Goal: Use online tool/utility: Utilize a website feature to perform a specific function

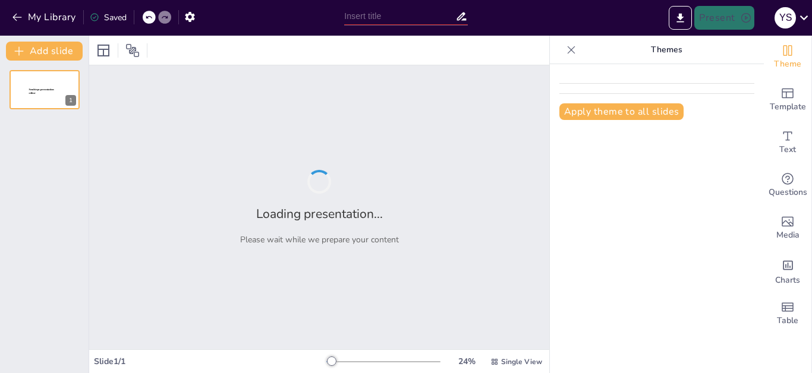
type input "Биотехнологии: Решения Глобальных Проблем Человечества"
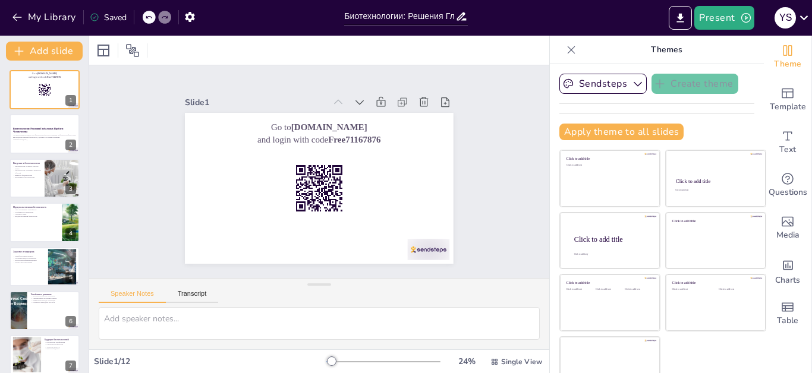
checkbox input "true"
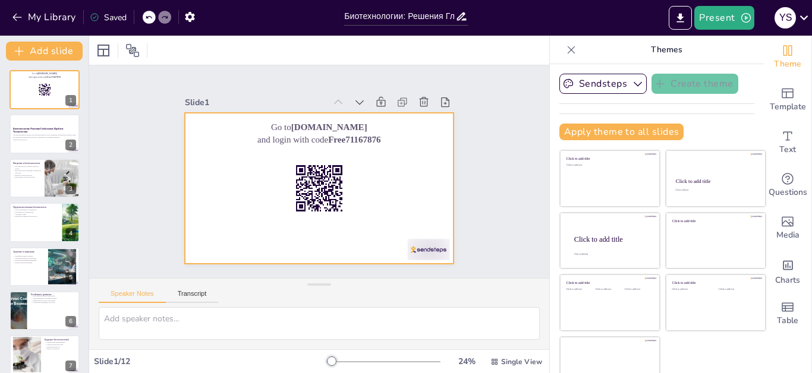
checkbox input "true"
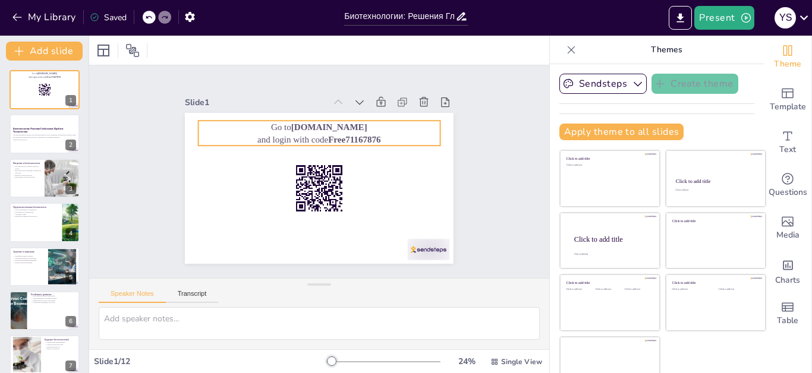
checkbox input "true"
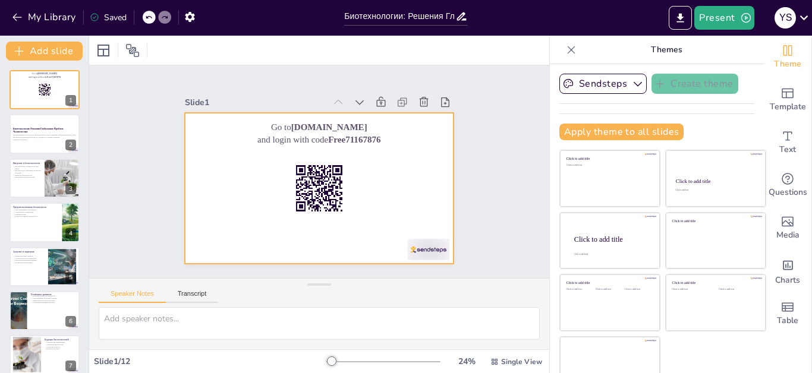
checkbox input "true"
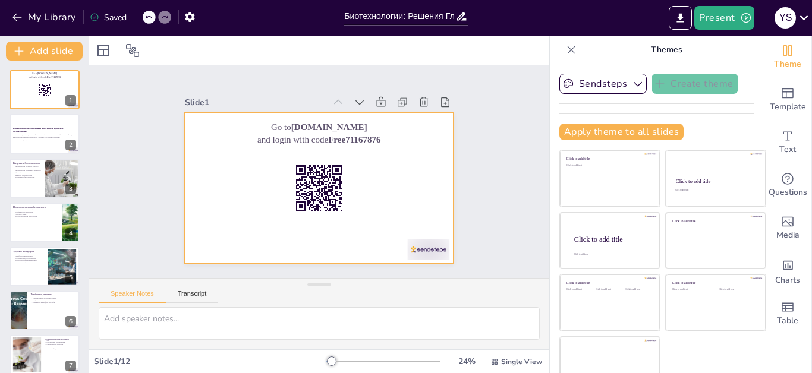
checkbox input "true"
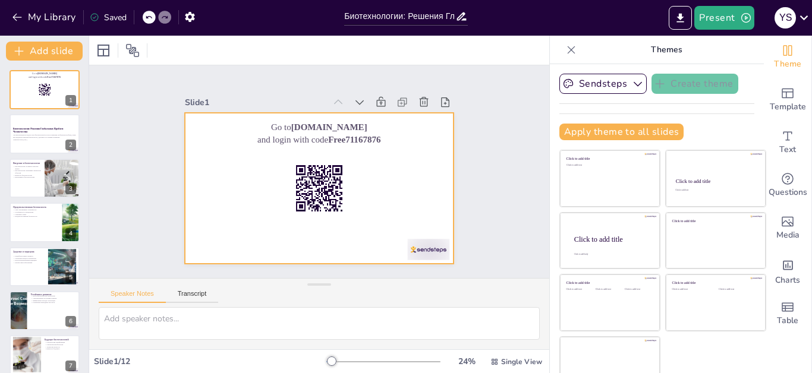
checkbox input "true"
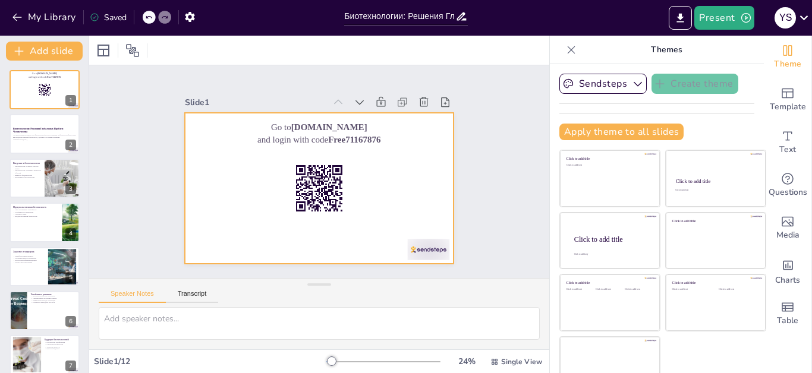
checkbox input "true"
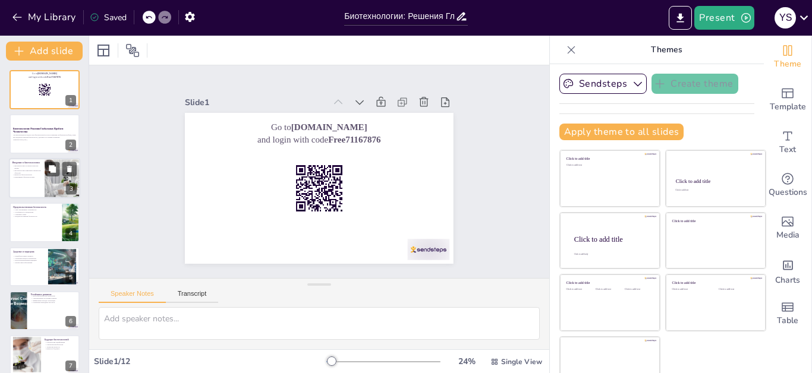
checkbox input "true"
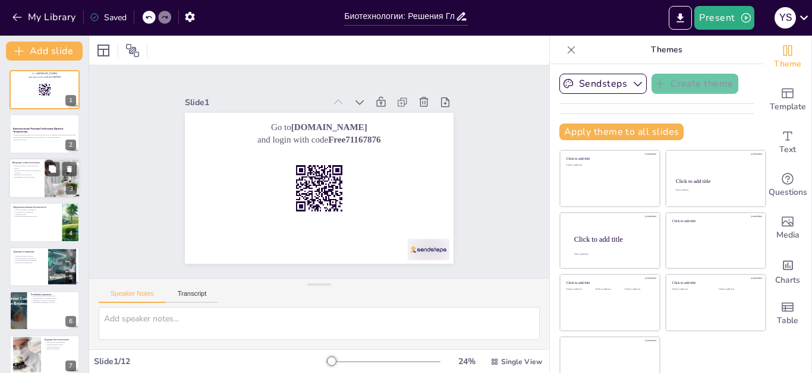
checkbox input "true"
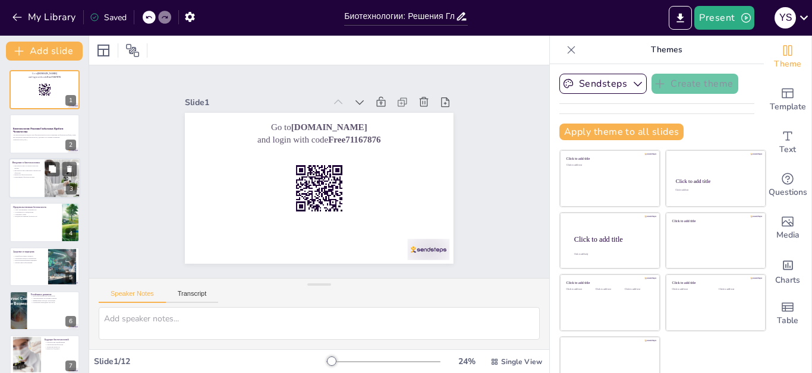
checkbox input "true"
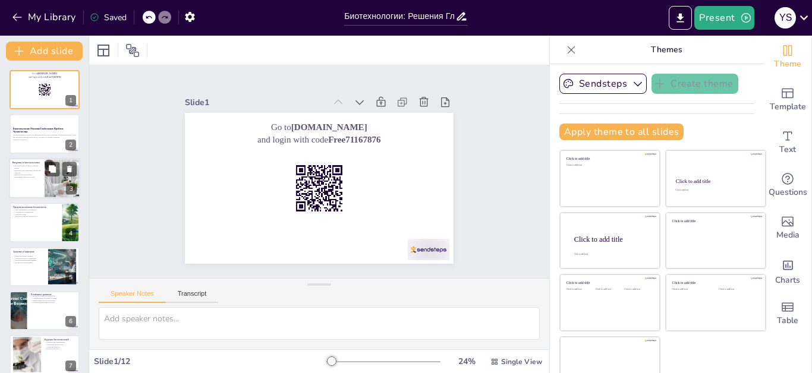
checkbox input "true"
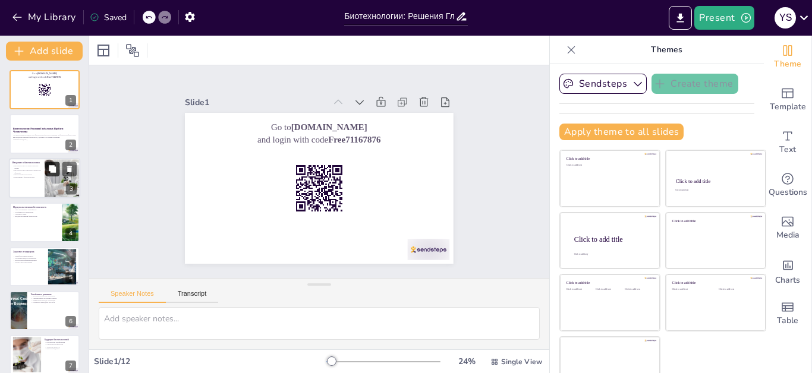
checkbox input "true"
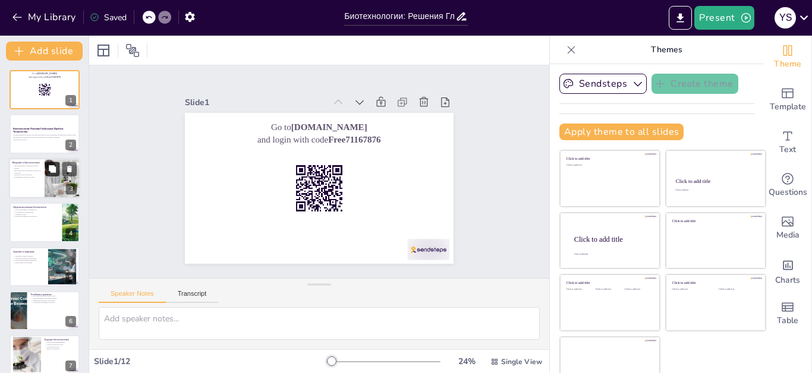
checkbox input "true"
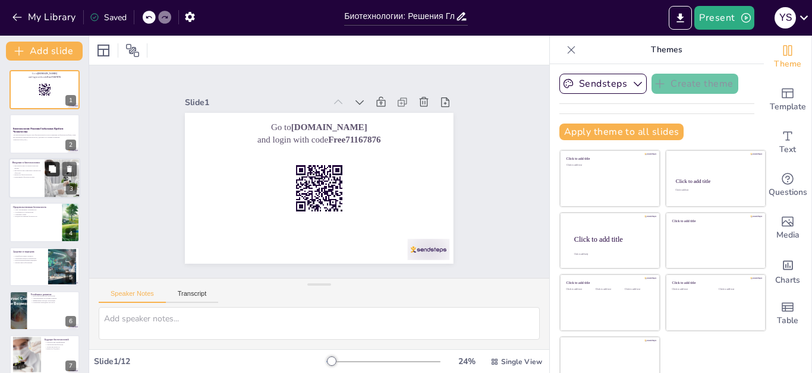
checkbox input "true"
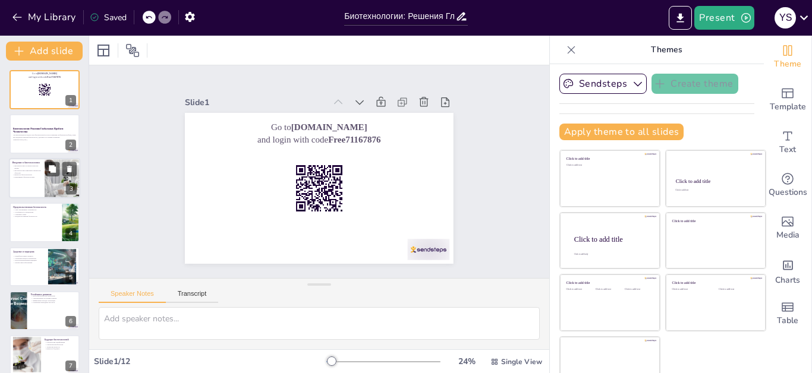
checkbox input "true"
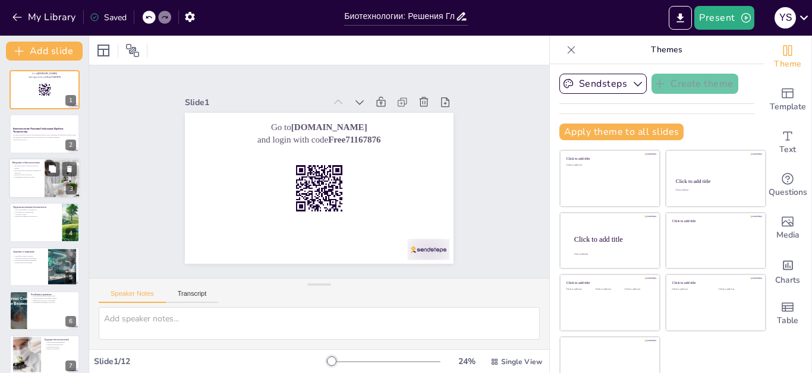
checkbox input "true"
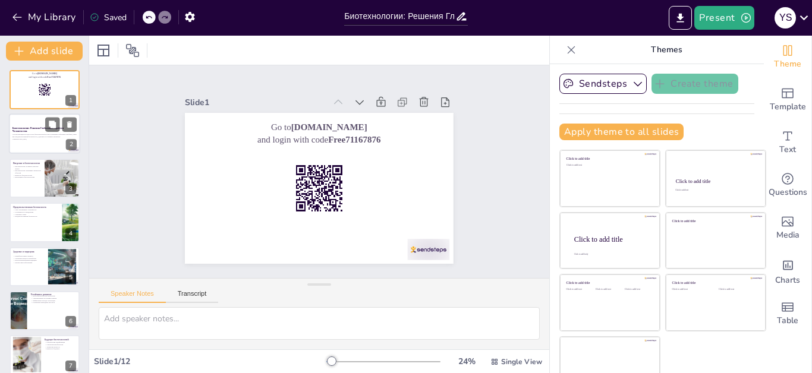
checkbox input "true"
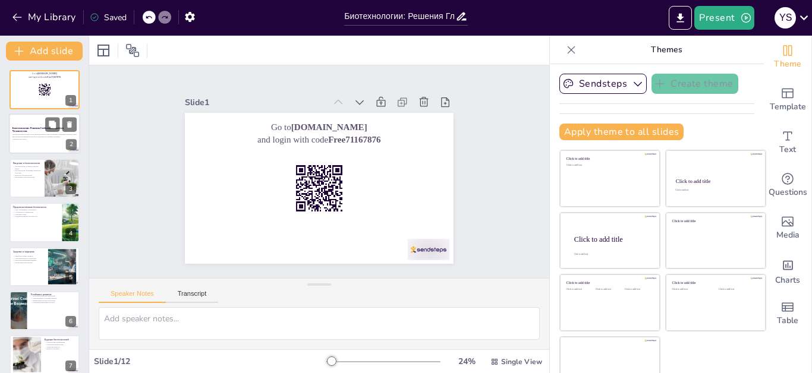
checkbox input "true"
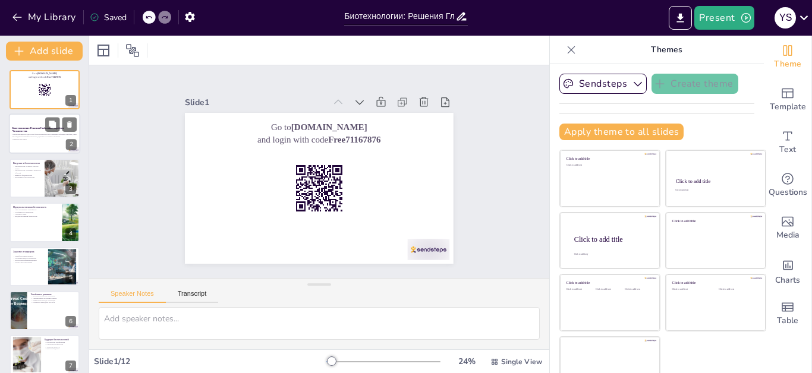
checkbox input "true"
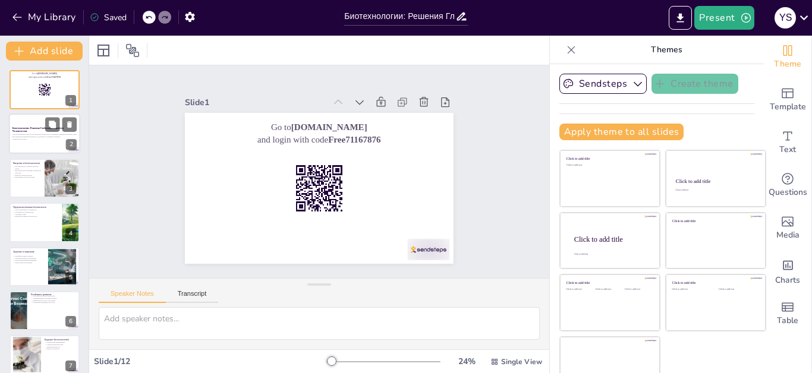
checkbox input "true"
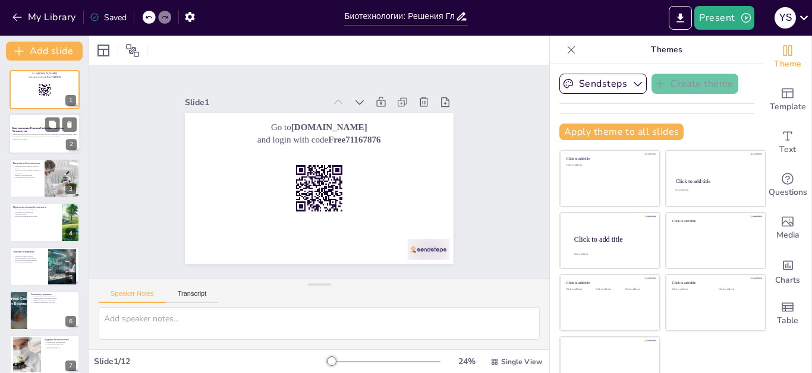
checkbox input "true"
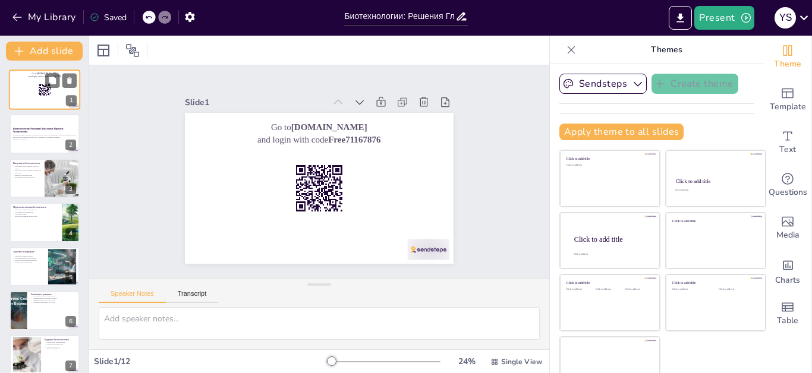
checkbox input "true"
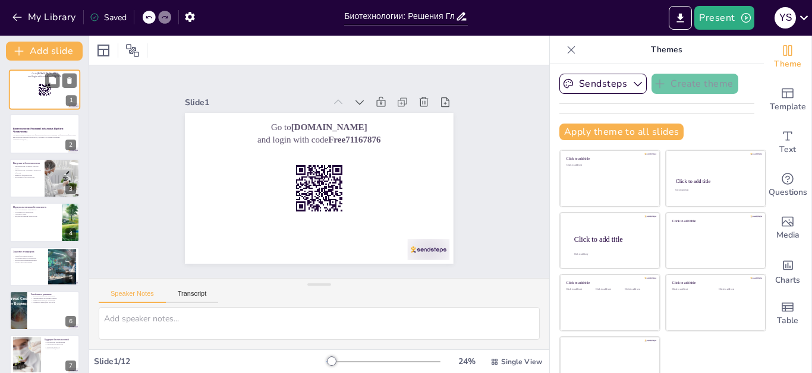
checkbox input "true"
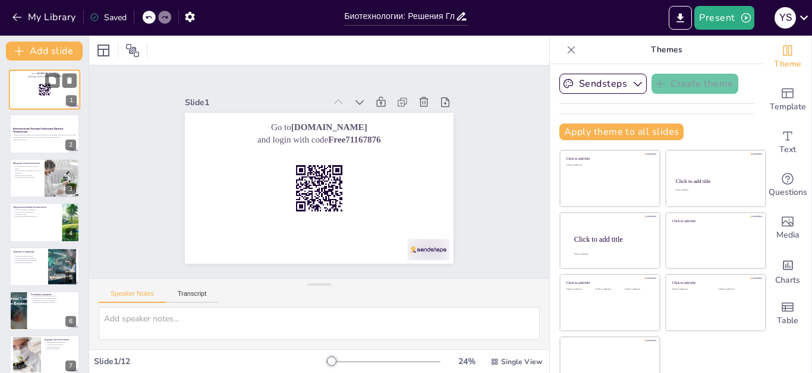
checkbox input "true"
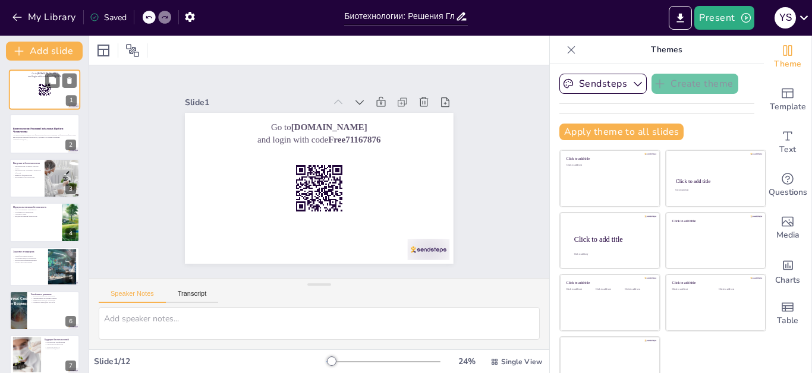
checkbox input "true"
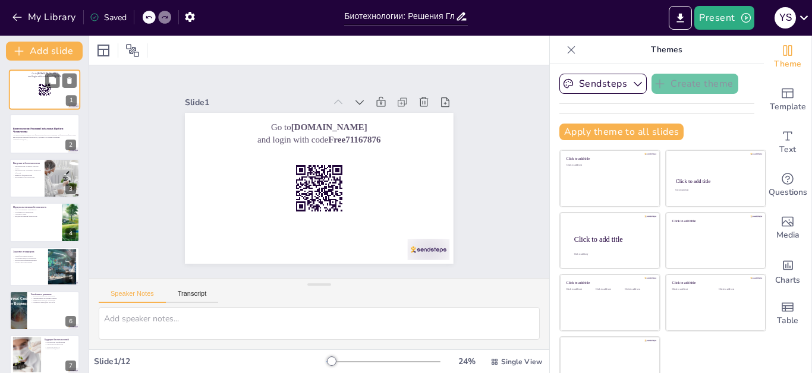
checkbox input "true"
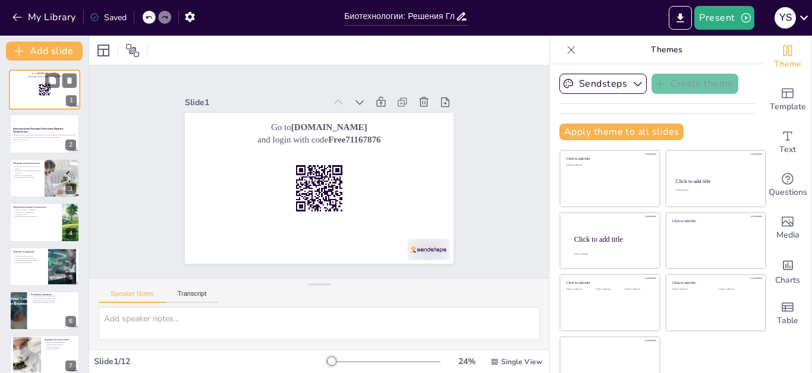
checkbox input "true"
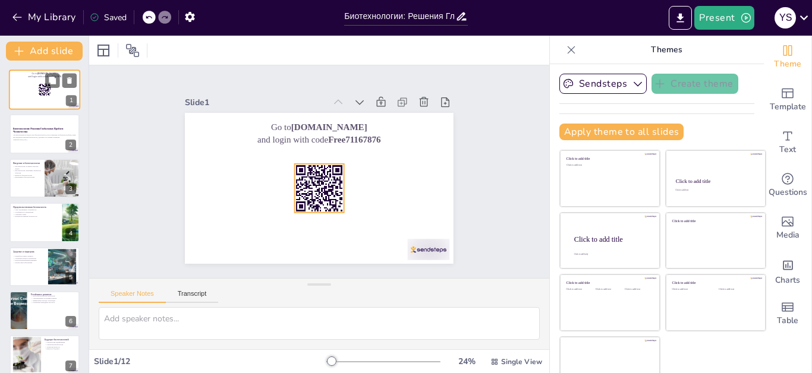
checkbox input "true"
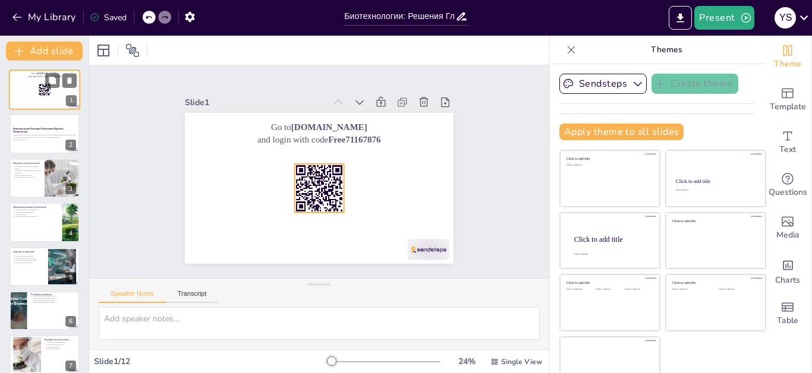
checkbox input "true"
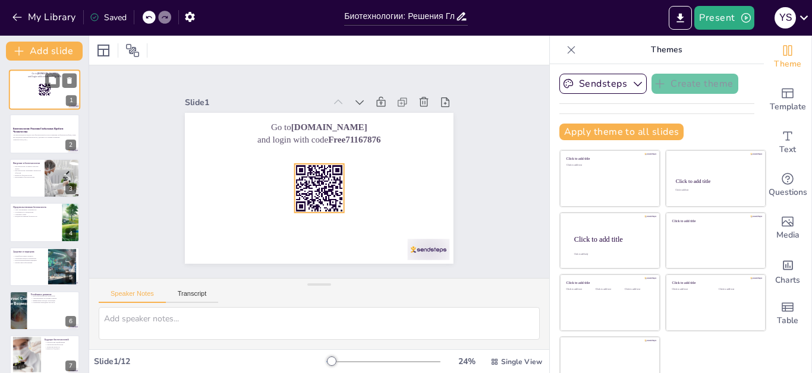
checkbox input "true"
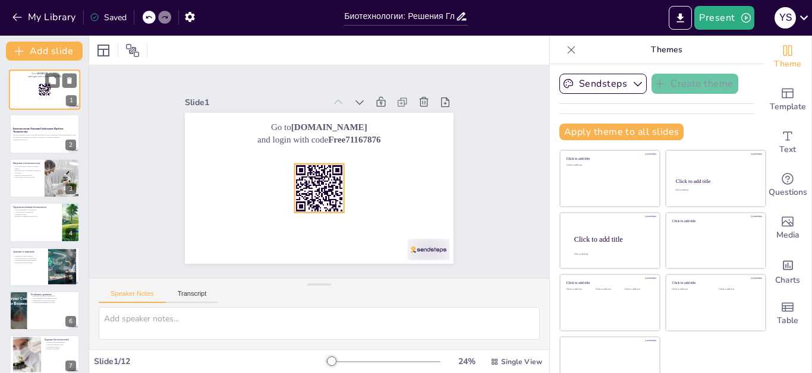
checkbox input "true"
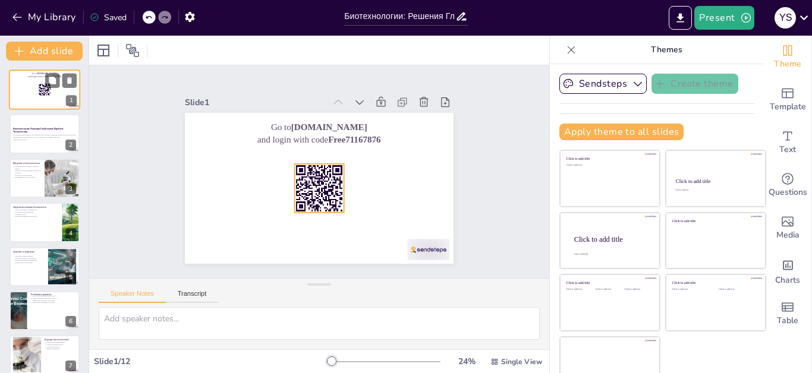
checkbox input "true"
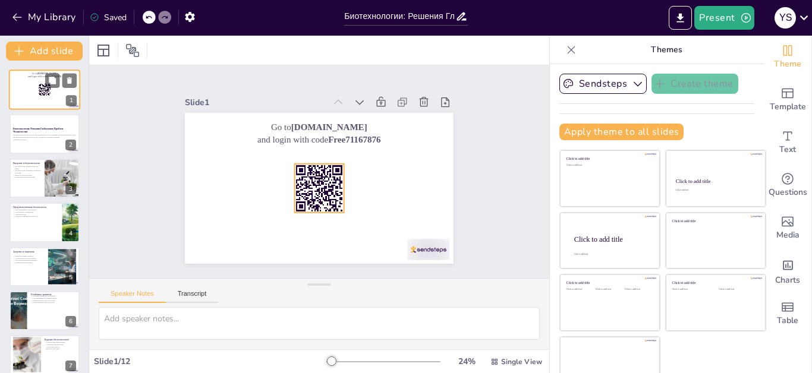
checkbox input "true"
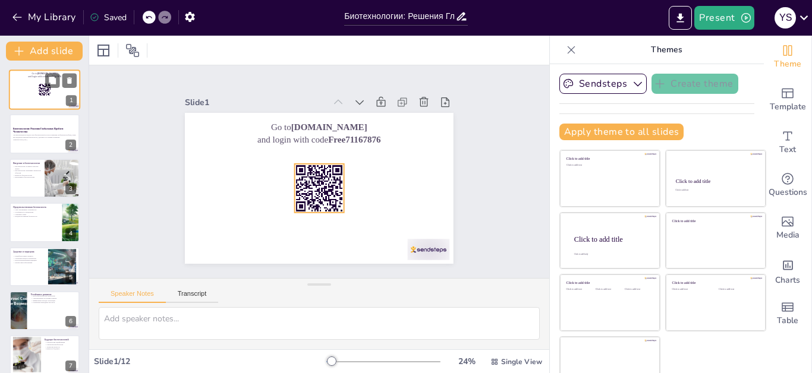
checkbox input "true"
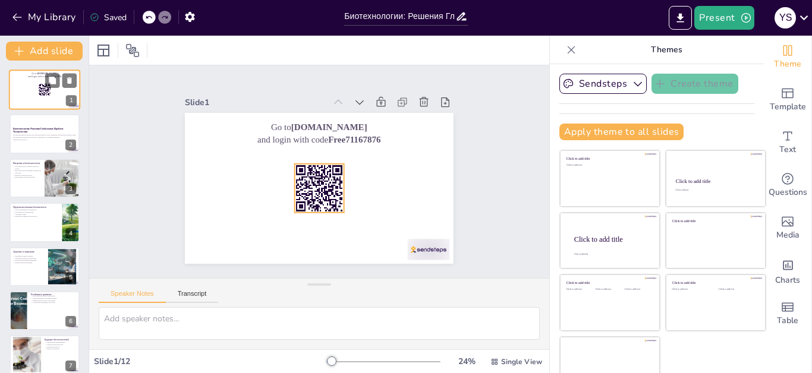
checkbox input "true"
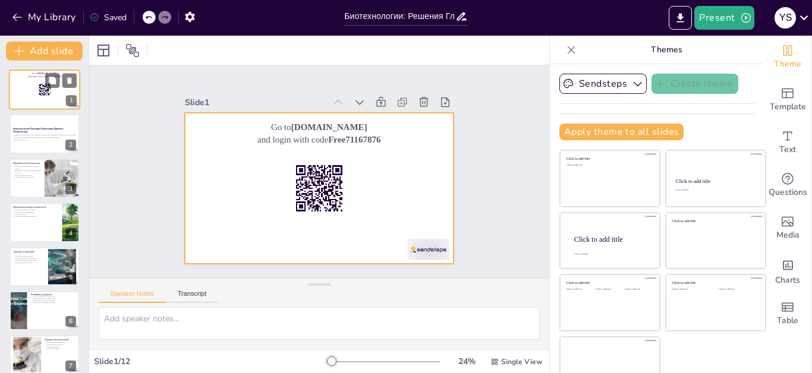
checkbox input "true"
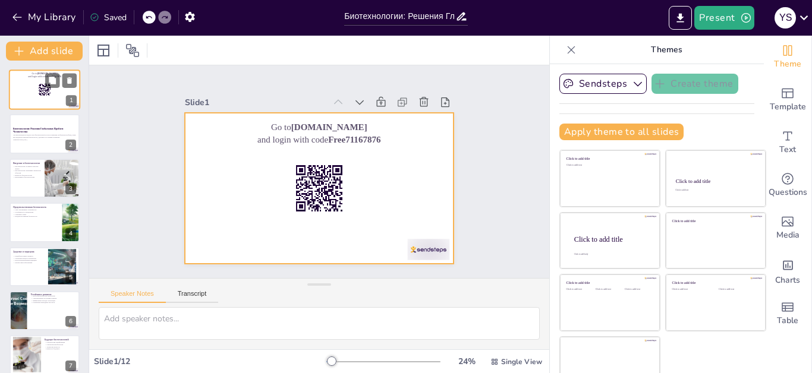
checkbox input "true"
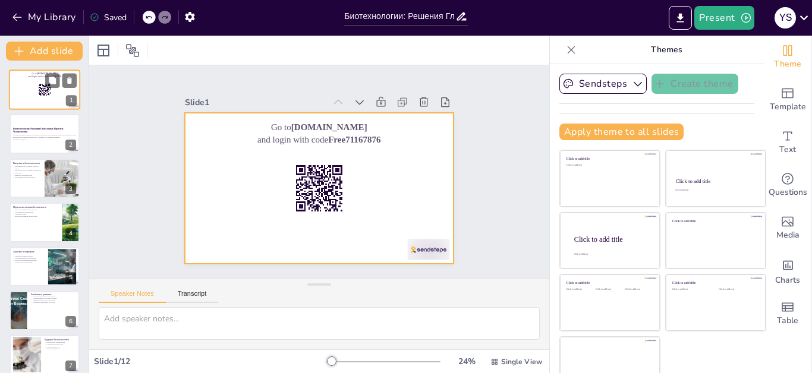
checkbox input "true"
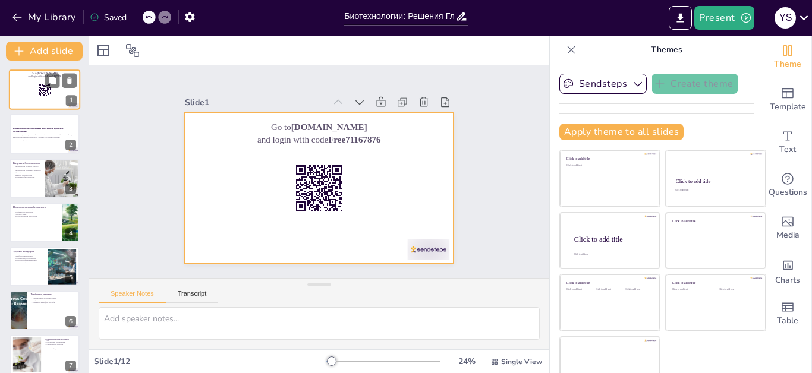
checkbox input "true"
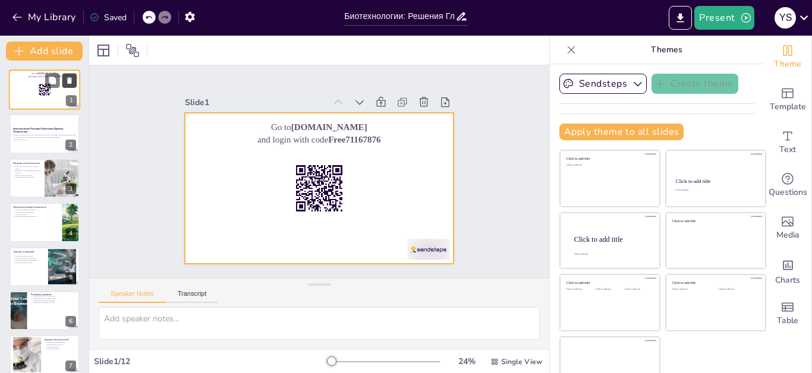
checkbox input "true"
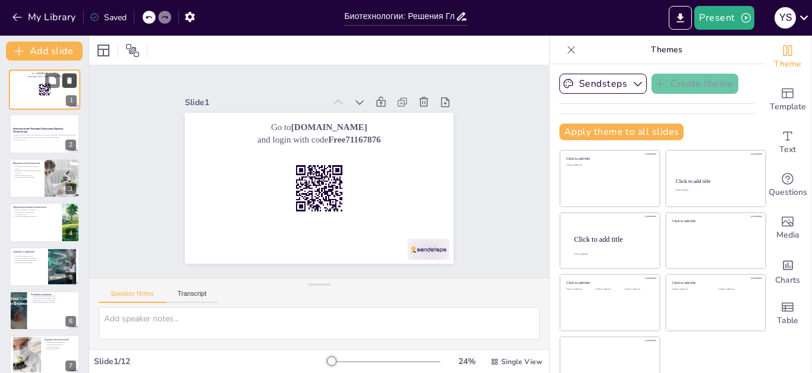
click at [68, 77] on icon at bounding box center [69, 81] width 8 height 8
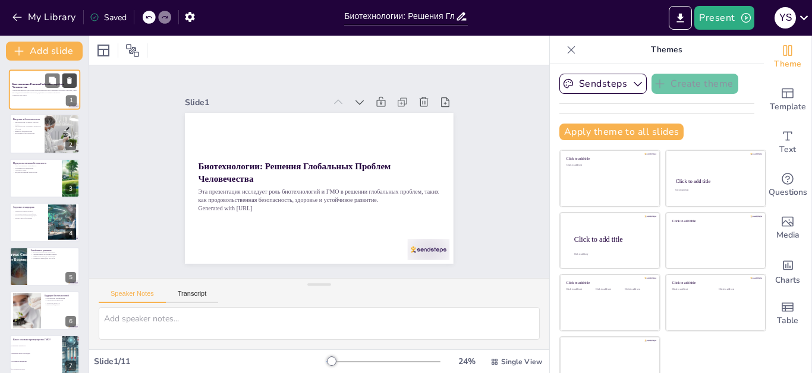
click at [65, 77] on icon at bounding box center [69, 81] width 8 height 8
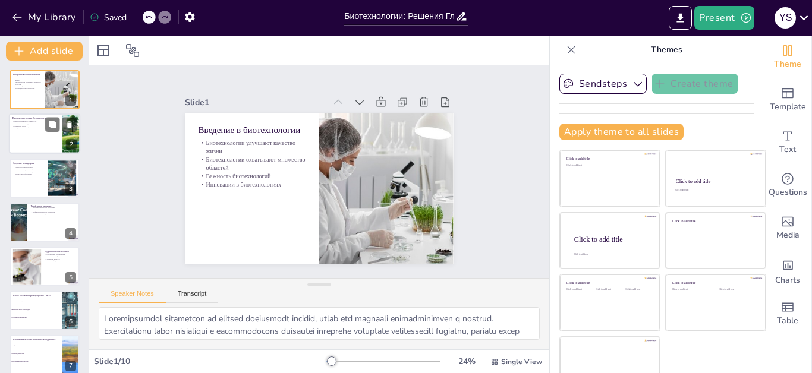
click at [23, 133] on div at bounding box center [44, 134] width 71 height 40
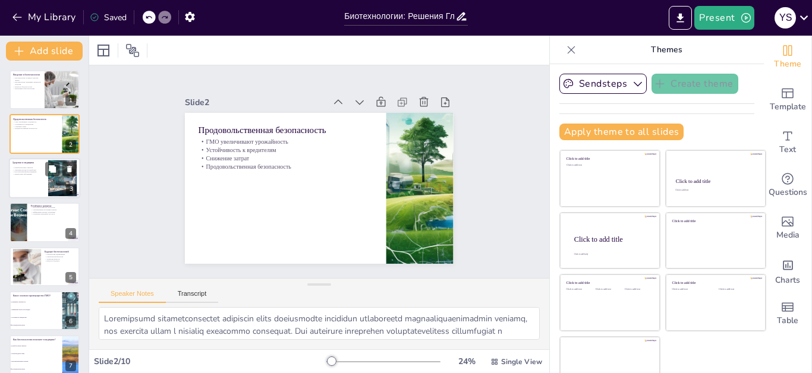
click at [26, 179] on div at bounding box center [44, 178] width 71 height 40
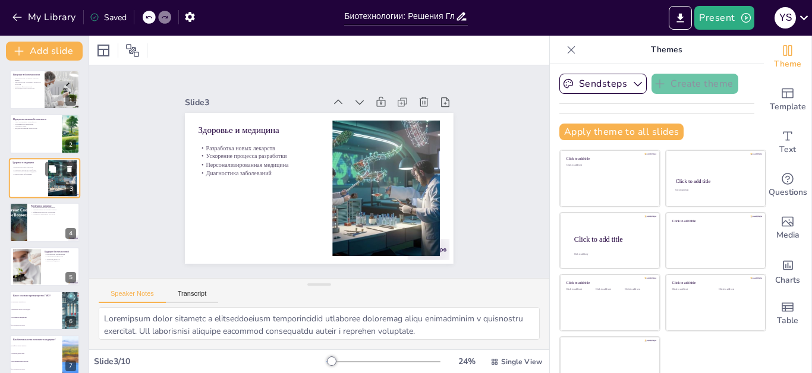
click at [26, 179] on div at bounding box center [44, 178] width 71 height 40
click at [30, 227] on div at bounding box center [44, 222] width 71 height 40
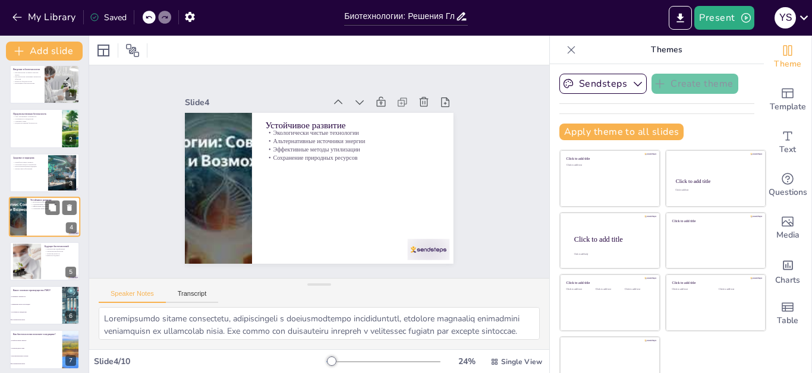
click at [30, 227] on div at bounding box center [44, 217] width 71 height 40
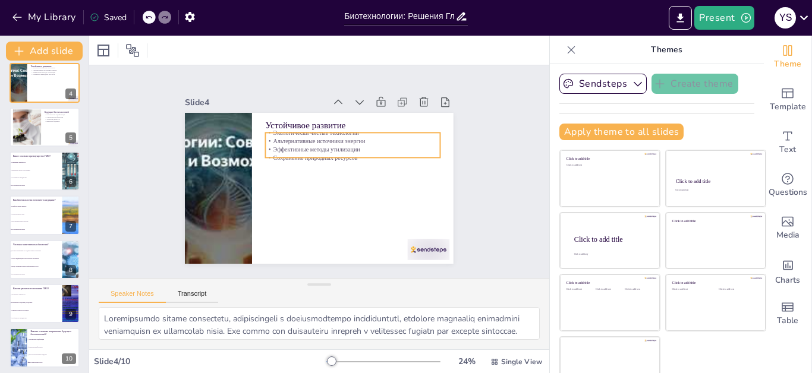
scroll to position [141, 0]
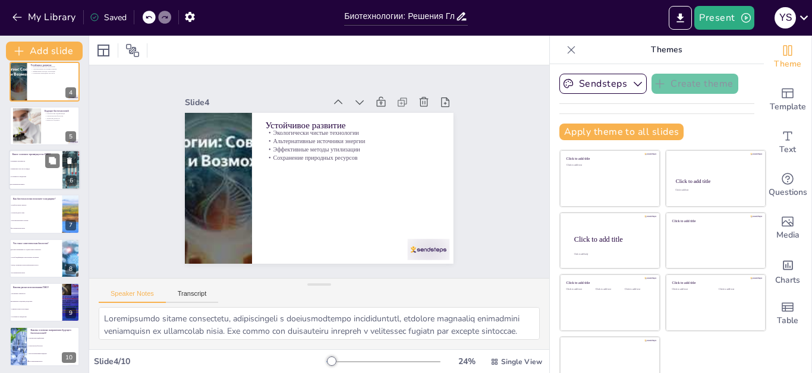
click at [36, 165] on li "Уменьшение затрат на пестициды" at bounding box center [35, 169] width 53 height 8
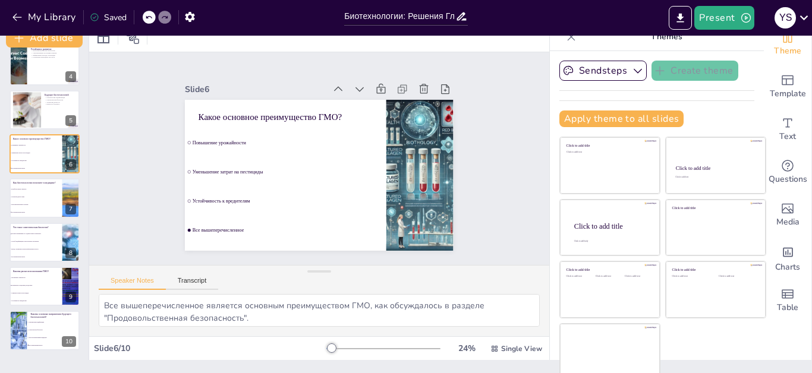
scroll to position [20, 0]
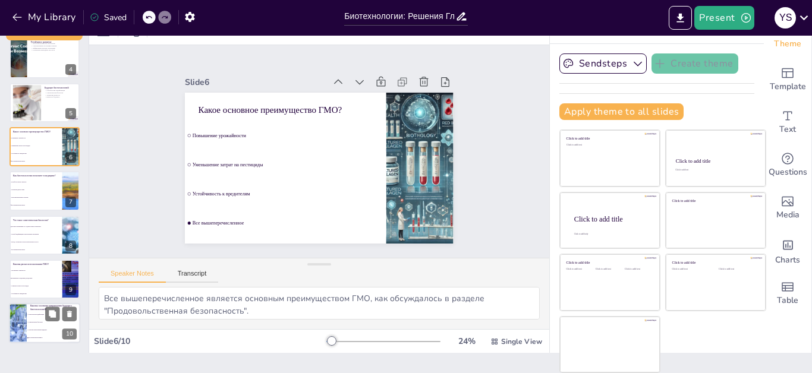
click at [46, 324] on li "Синтетическая биология" at bounding box center [53, 323] width 53 height 8
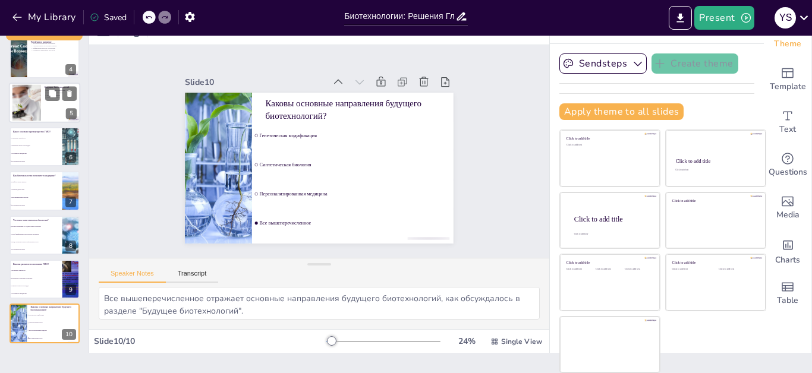
click at [45, 104] on div at bounding box center [44, 103] width 71 height 40
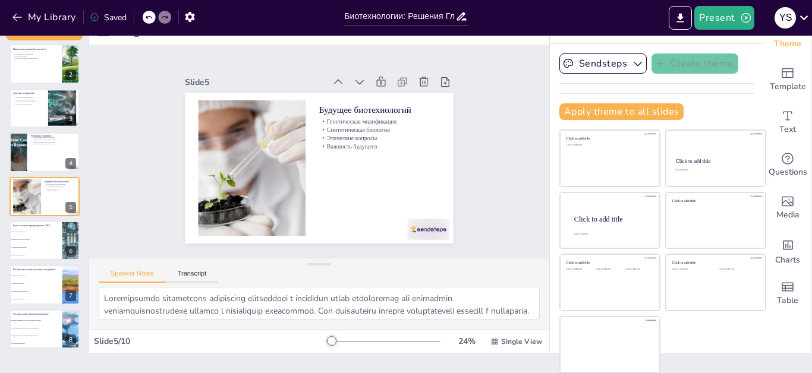
click at [371, 342] on div at bounding box center [383, 342] width 114 height 10
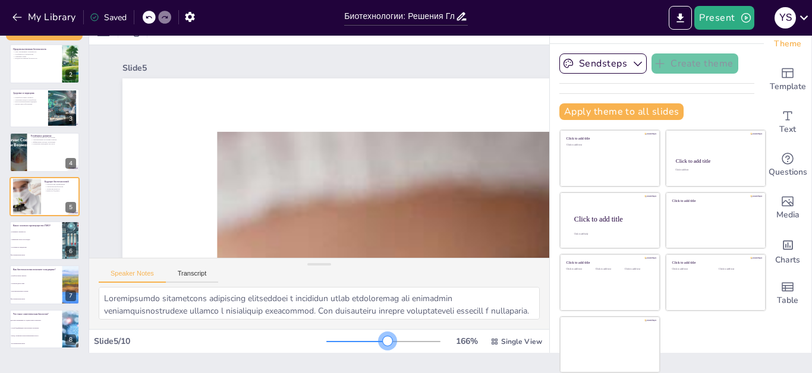
click at [383, 342] on div at bounding box center [388, 341] width 10 height 10
click at [344, 344] on div at bounding box center [383, 342] width 114 height 10
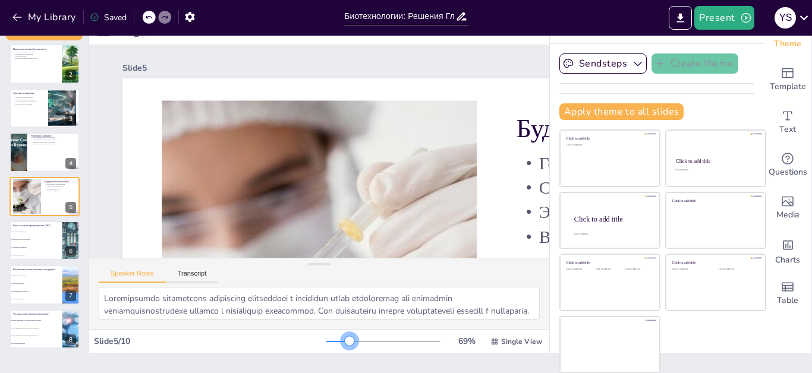
click at [333, 344] on div at bounding box center [383, 342] width 114 height 10
click at [345, 344] on div at bounding box center [350, 341] width 10 height 10
click at [308, 341] on div "Slide 5 / 10" at bounding box center [210, 341] width 232 height 11
drag, startPoint x: 308, startPoint y: 341, endPoint x: 317, endPoint y: 342, distance: 9.5
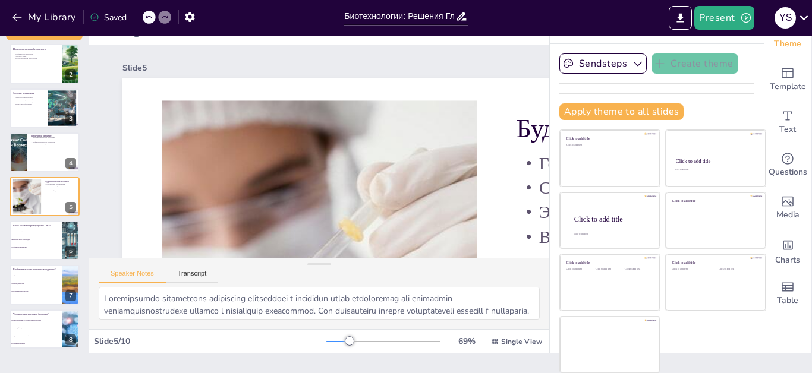
click at [317, 342] on div "Slide 5 / 10 69 % Single View" at bounding box center [319, 341] width 460 height 19
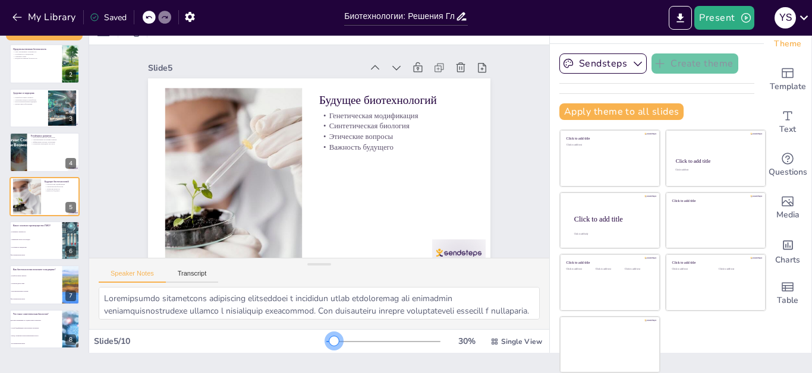
click at [326, 342] on div at bounding box center [330, 341] width 8 height 1
click at [329, 342] on div at bounding box center [334, 341] width 10 height 10
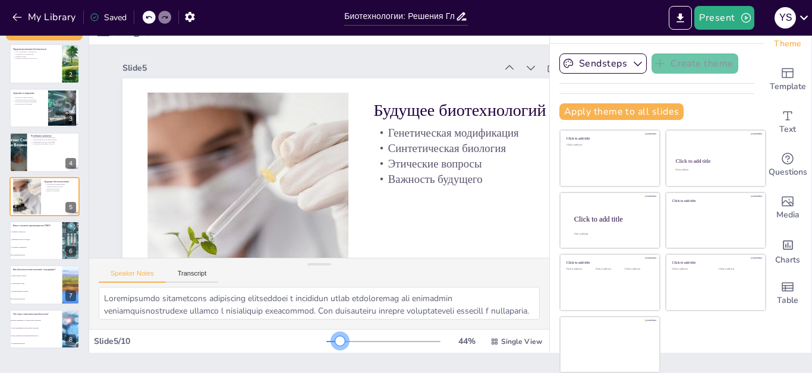
click at [326, 342] on div at bounding box center [383, 342] width 114 height 10
click at [326, 341] on div at bounding box center [333, 341] width 14 height 1
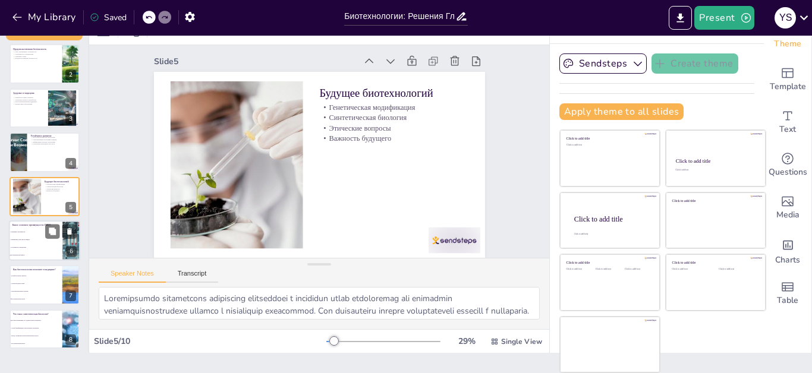
scroll to position [15, 0]
click at [43, 235] on li "Повышение урожайности" at bounding box center [35, 232] width 53 height 8
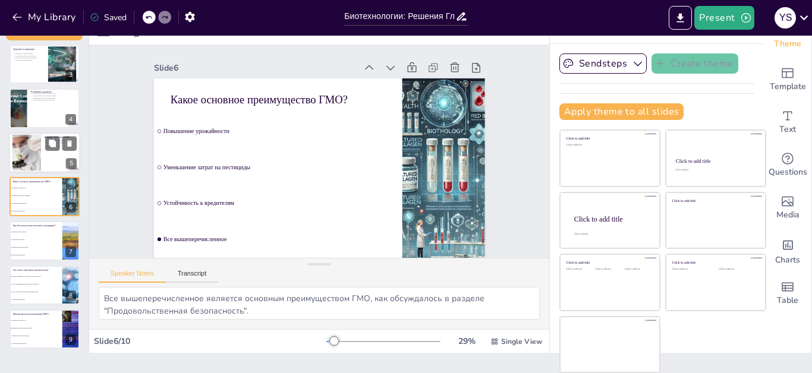
click at [44, 152] on div at bounding box center [44, 153] width 71 height 40
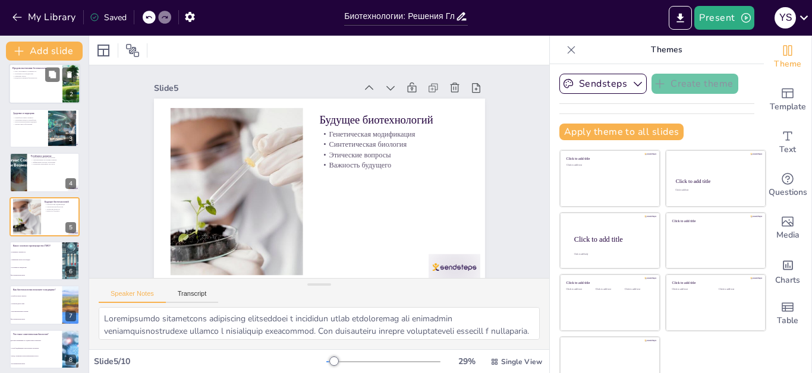
click at [20, 88] on div at bounding box center [44, 84] width 71 height 40
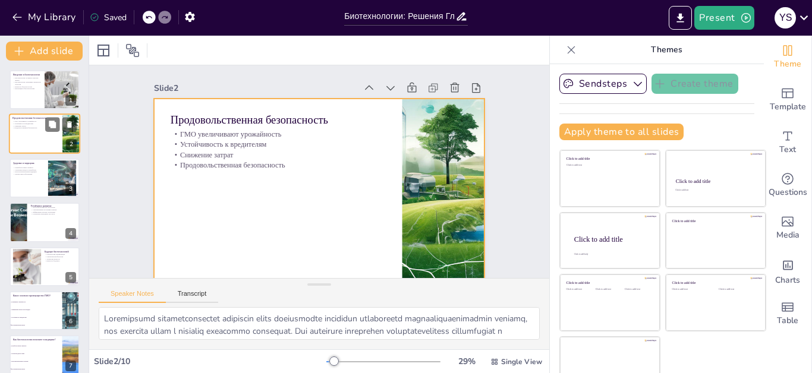
click at [32, 130] on div at bounding box center [44, 134] width 71 height 40
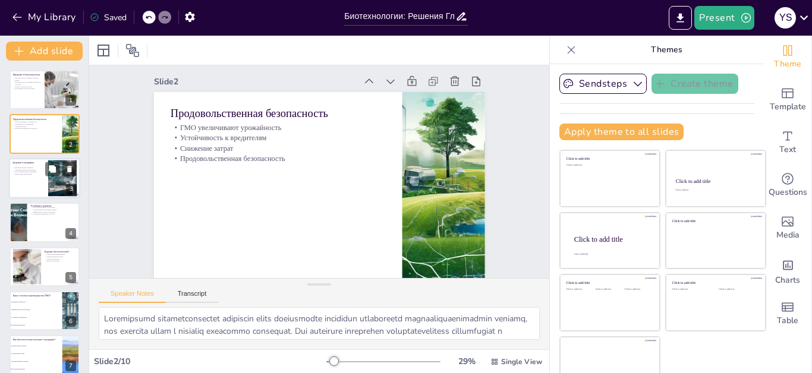
click at [25, 178] on div at bounding box center [44, 178] width 71 height 40
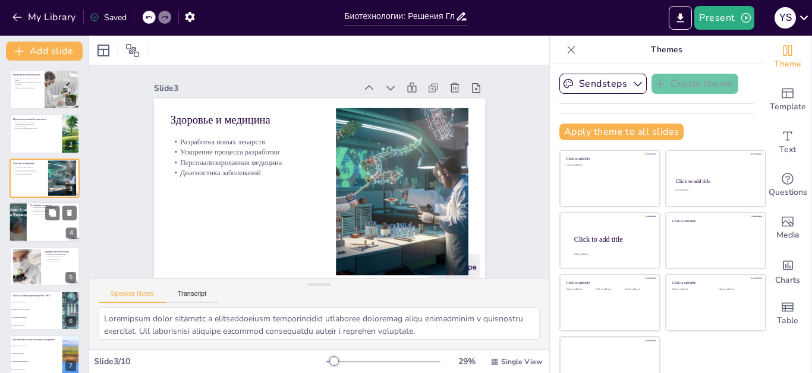
click at [22, 211] on div at bounding box center [17, 222] width 77 height 40
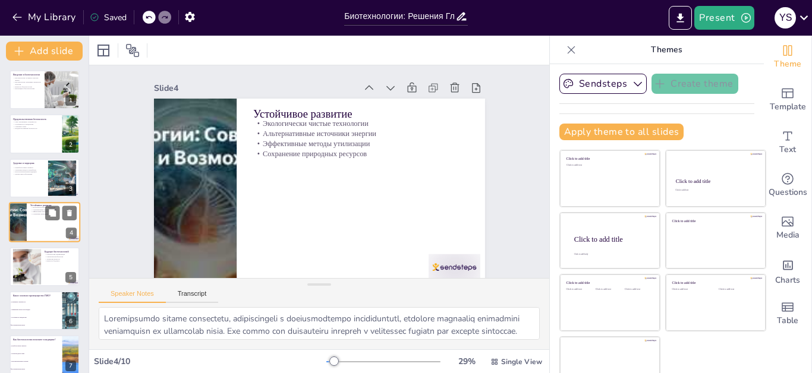
scroll to position [5, 0]
